Goal: Navigation & Orientation: Find specific page/section

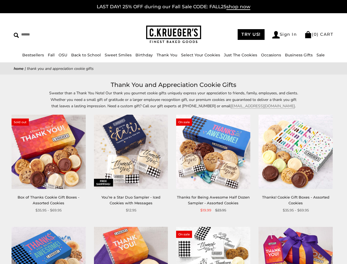
click at [173, 132] on div "**********" at bounding box center [209, 164] width 82 height 98
click at [50, 34] on input "Search" at bounding box center [50, 34] width 73 height 9
click at [269, 55] on link "Occasions" at bounding box center [271, 54] width 20 height 5
click at [173, 172] on div "**********" at bounding box center [209, 164] width 82 height 98
